Goal: Register for event/course

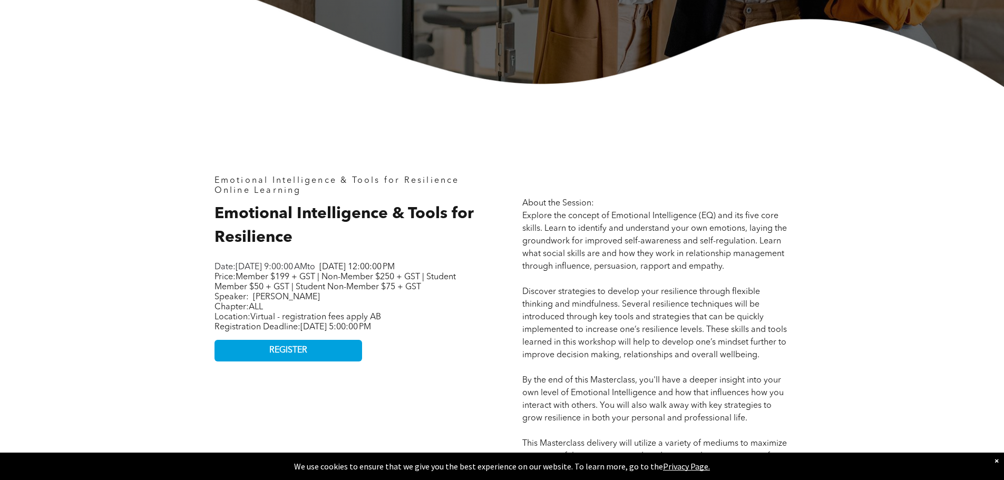
scroll to position [369, 0]
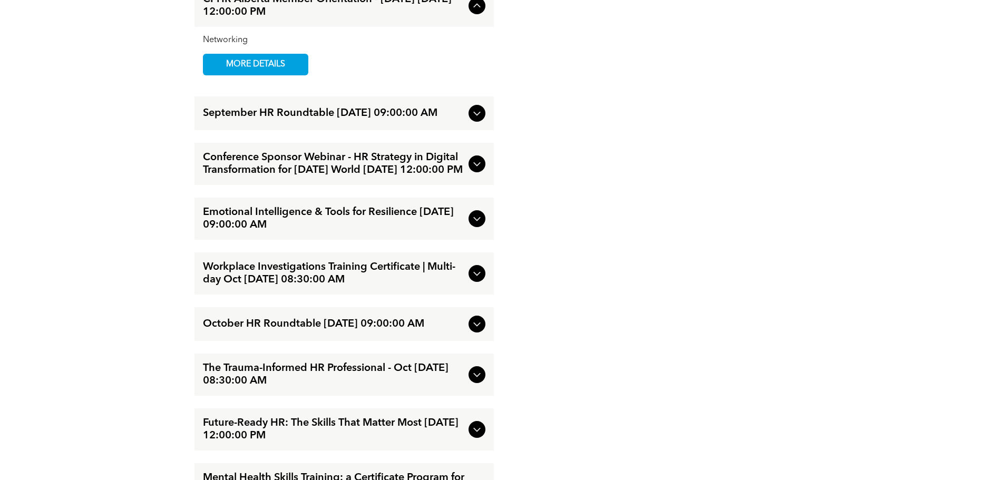
scroll to position [1371, 0]
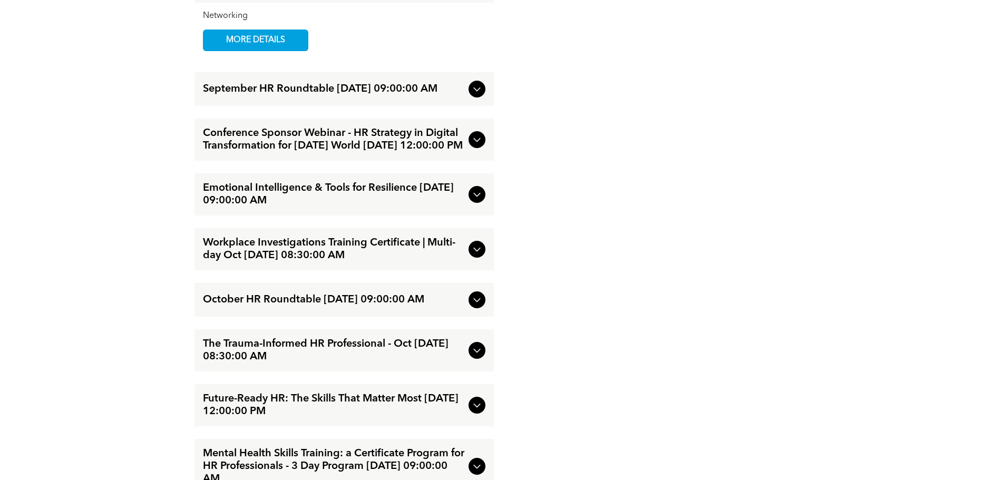
click at [483, 146] on div at bounding box center [477, 139] width 17 height 17
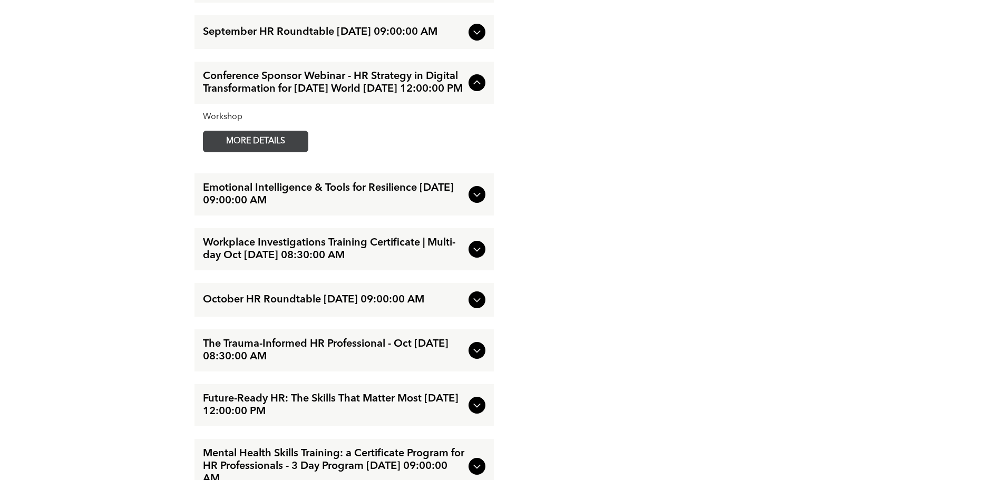
click at [269, 152] on span "MORE DETAILS" at bounding box center [255, 141] width 83 height 21
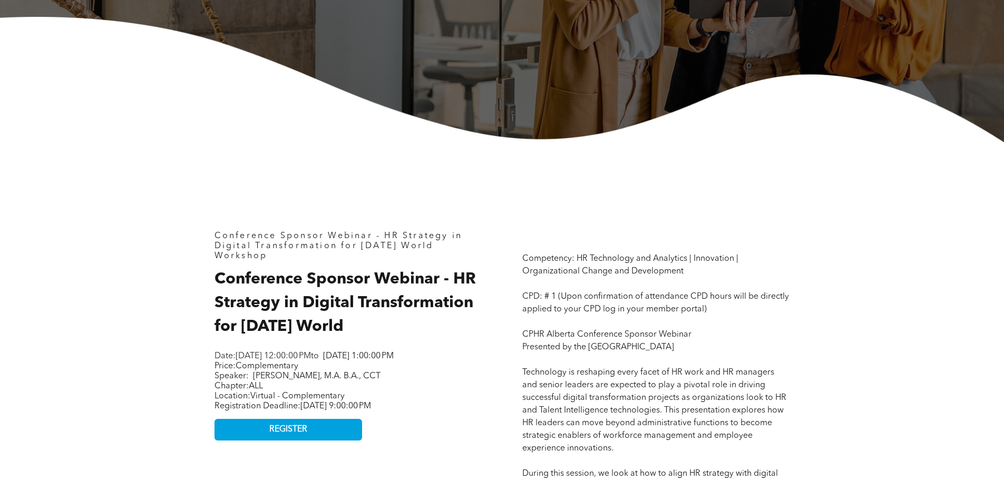
scroll to position [422, 0]
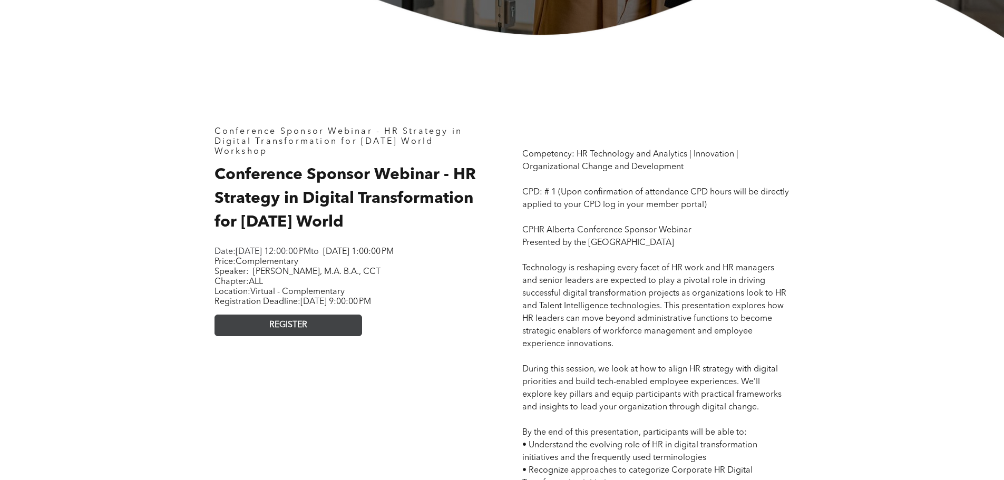
click at [277, 336] on link "REGISTER" at bounding box center [289, 326] width 148 height 22
